Goal: Transaction & Acquisition: Purchase product/service

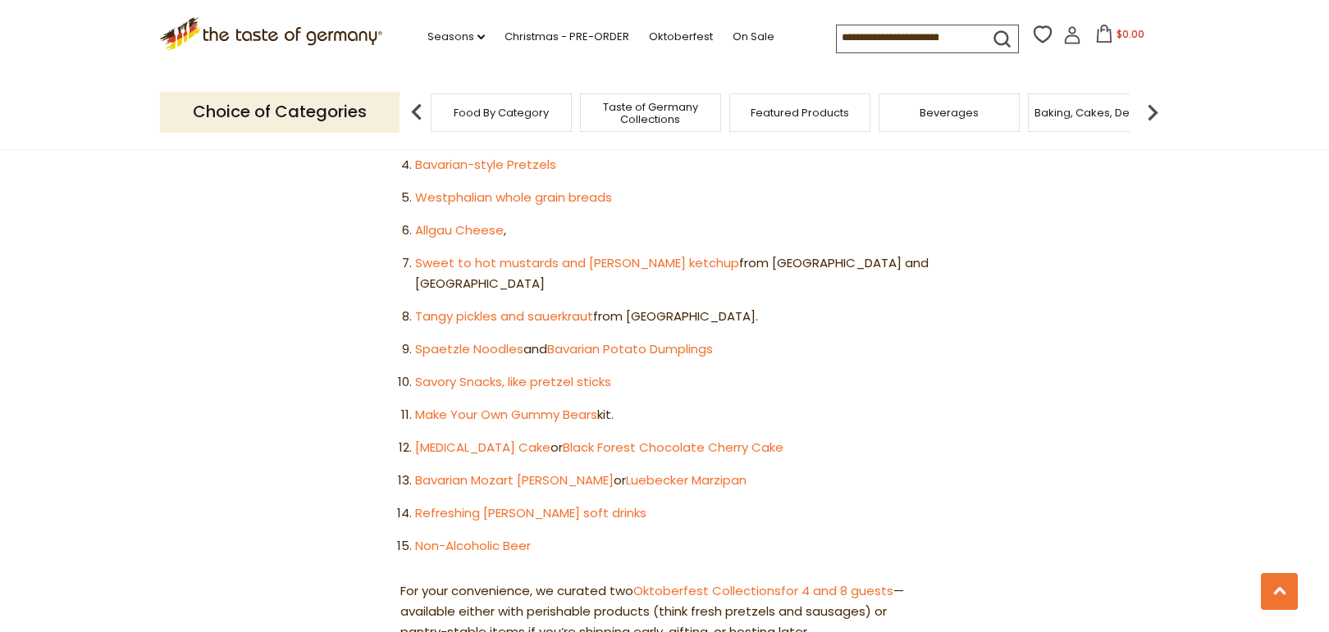
scroll to position [1230, 0]
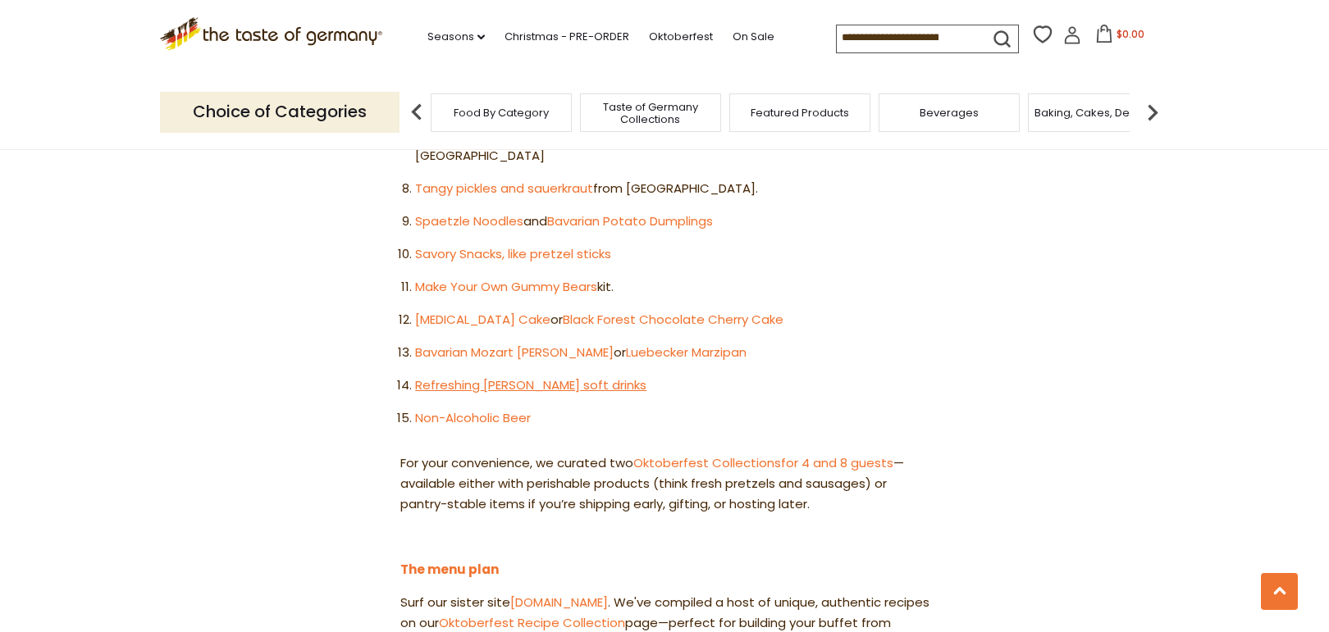
click at [477, 377] on link "Refreshing Radler soft drinks" at bounding box center [530, 385] width 231 height 17
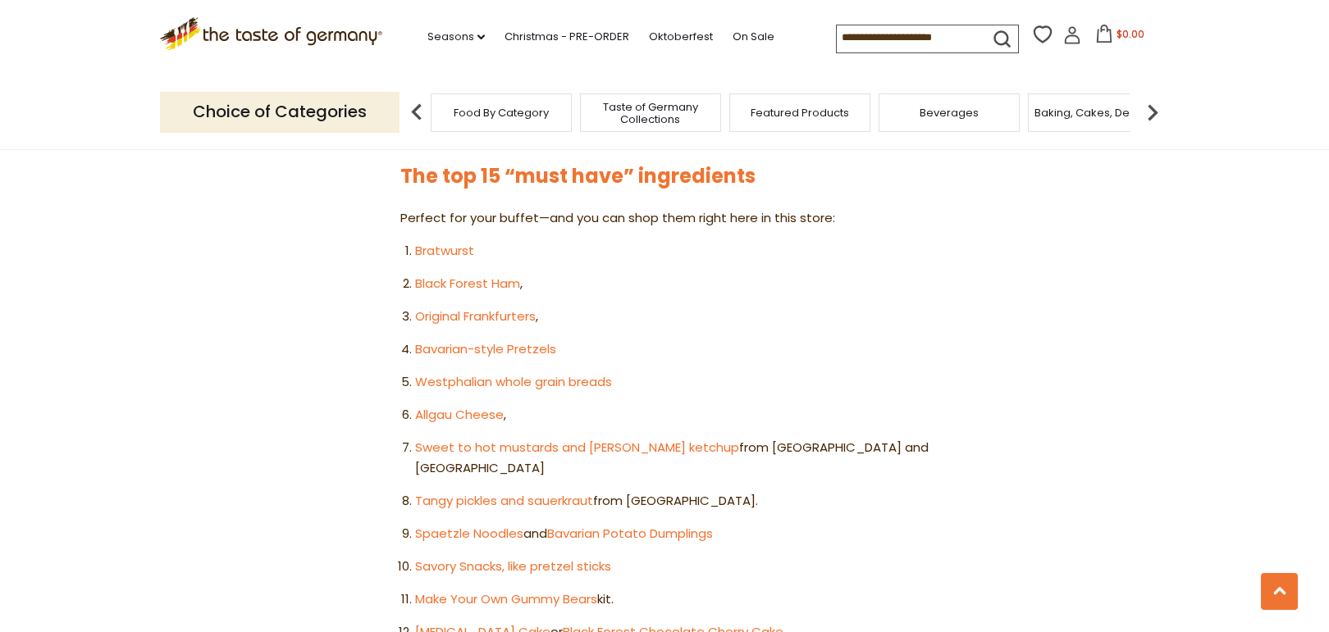
scroll to position [902, 0]
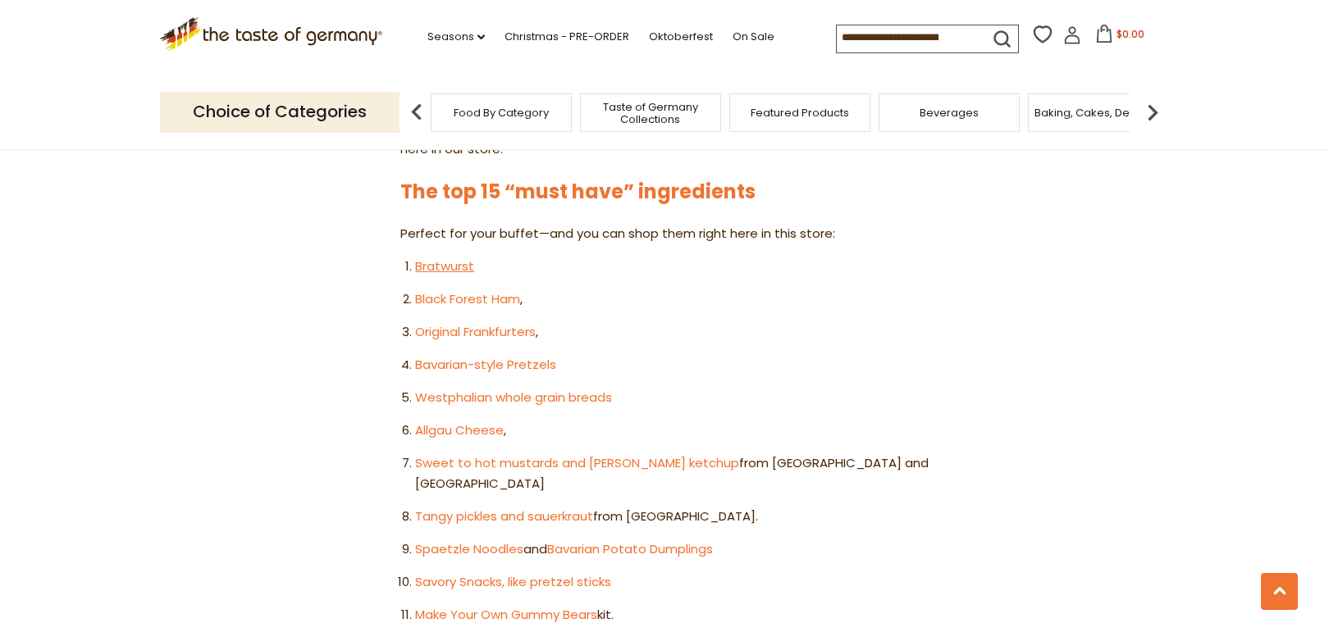
click at [459, 258] on link "Bratwurst" at bounding box center [444, 266] width 59 height 17
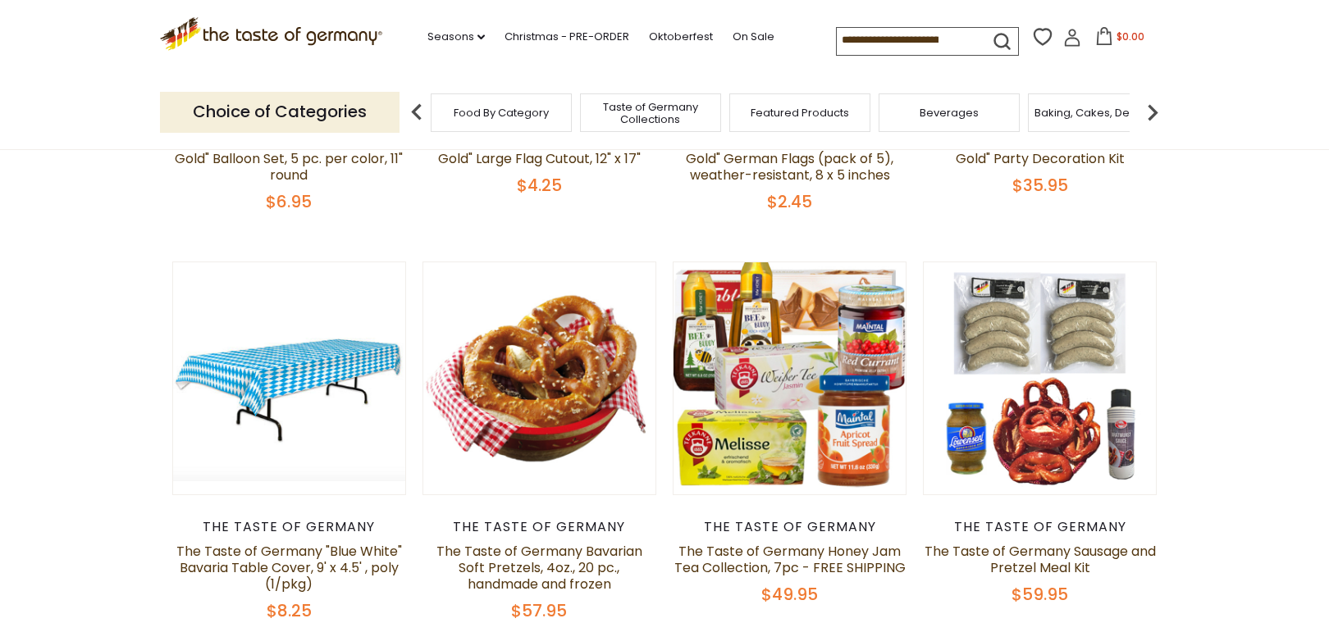
scroll to position [656, 0]
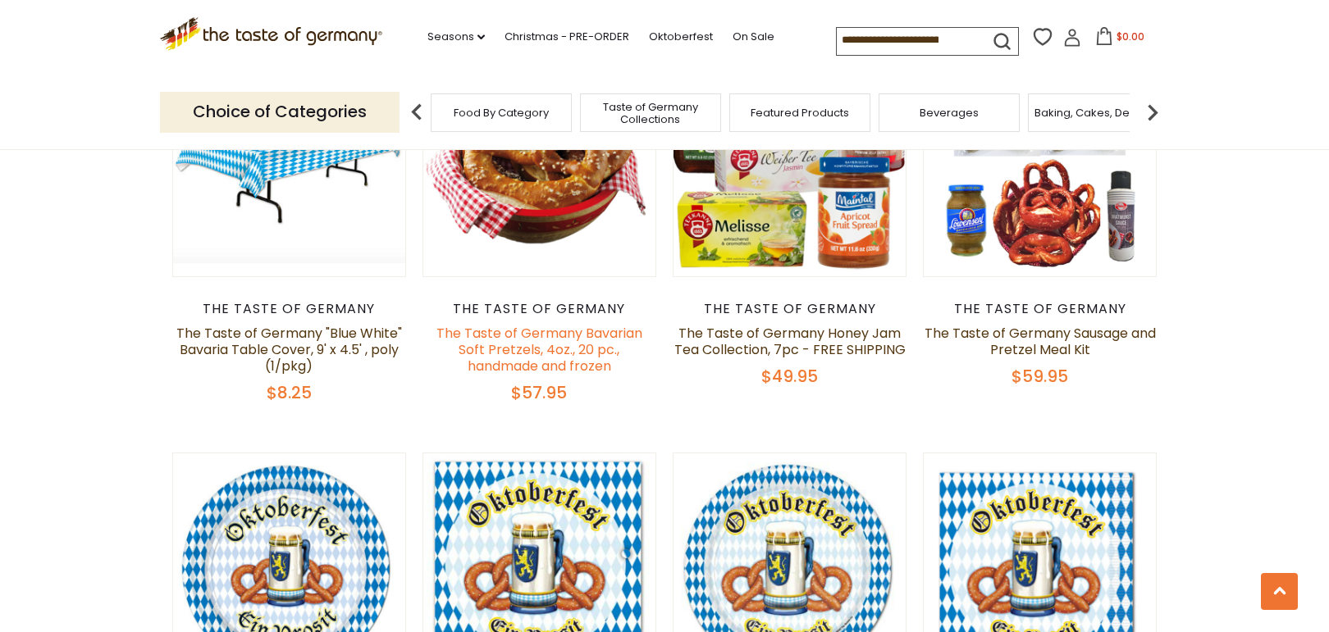
click at [552, 349] on link "The Taste of Germany Bavarian Soft Pretzels, 4oz., 20 pc., handmade and frozen" at bounding box center [539, 350] width 206 height 52
